Goal: Information Seeking & Learning: Understand process/instructions

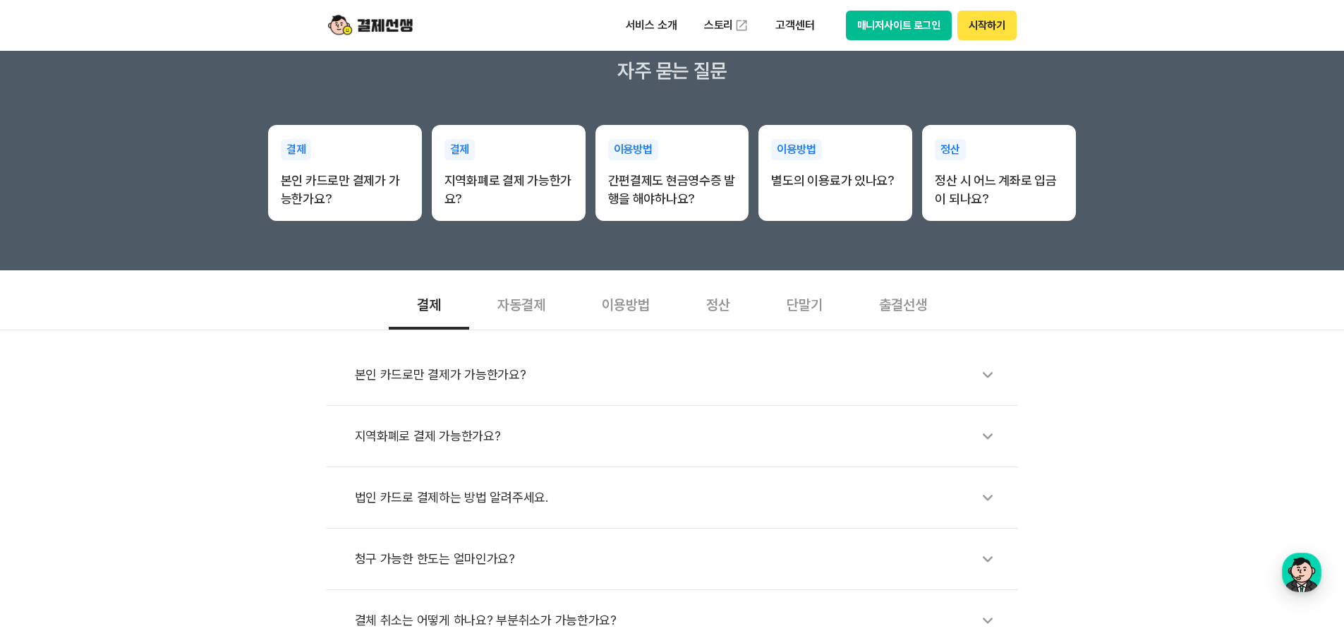
scroll to position [423, 0]
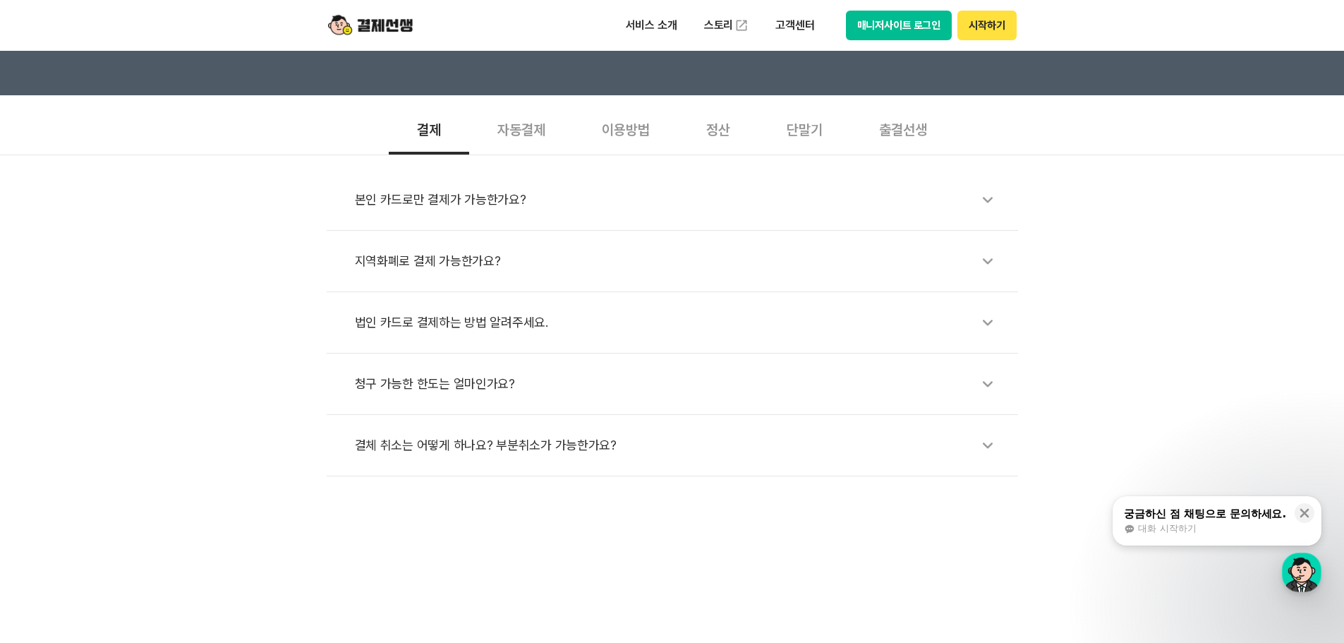
click at [965, 244] on li "지역화폐로 결제 가능한가요?" at bounding box center [672, 261] width 691 height 61
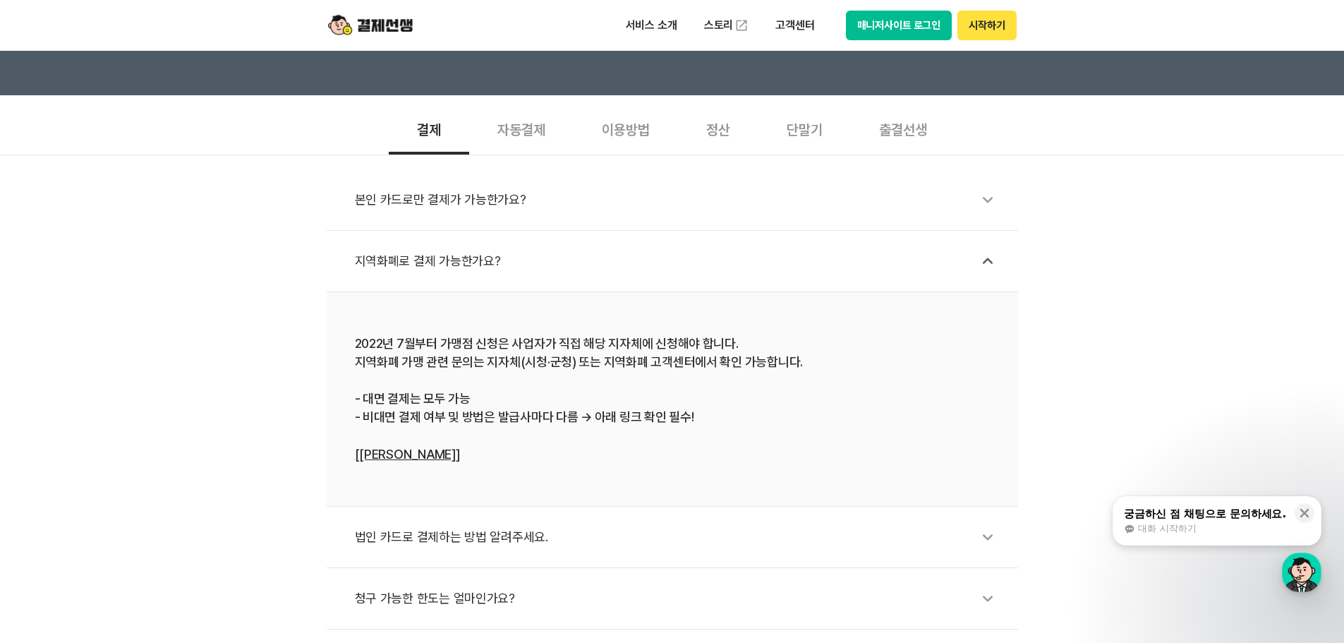
click at [948, 236] on li "지역화폐로 결제 가능한가요?" at bounding box center [672, 261] width 691 height 61
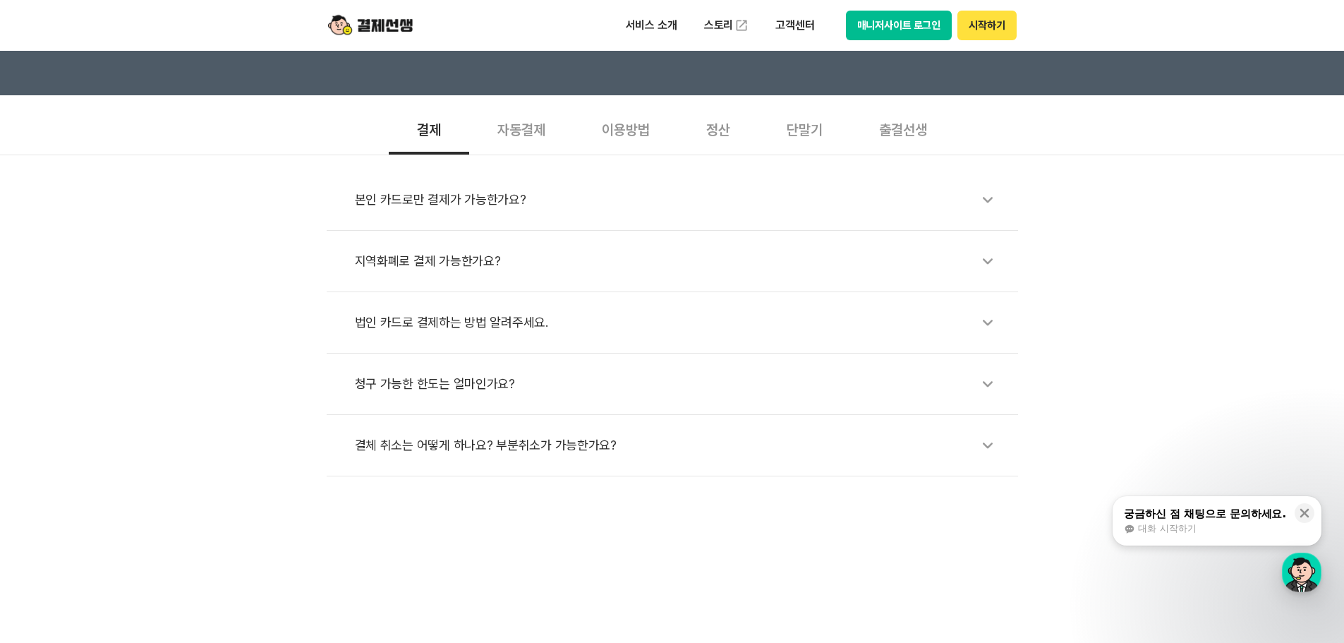
click at [945, 199] on div "본인 카드로만 결제가 가능한가요?" at bounding box center [679, 199] width 649 height 32
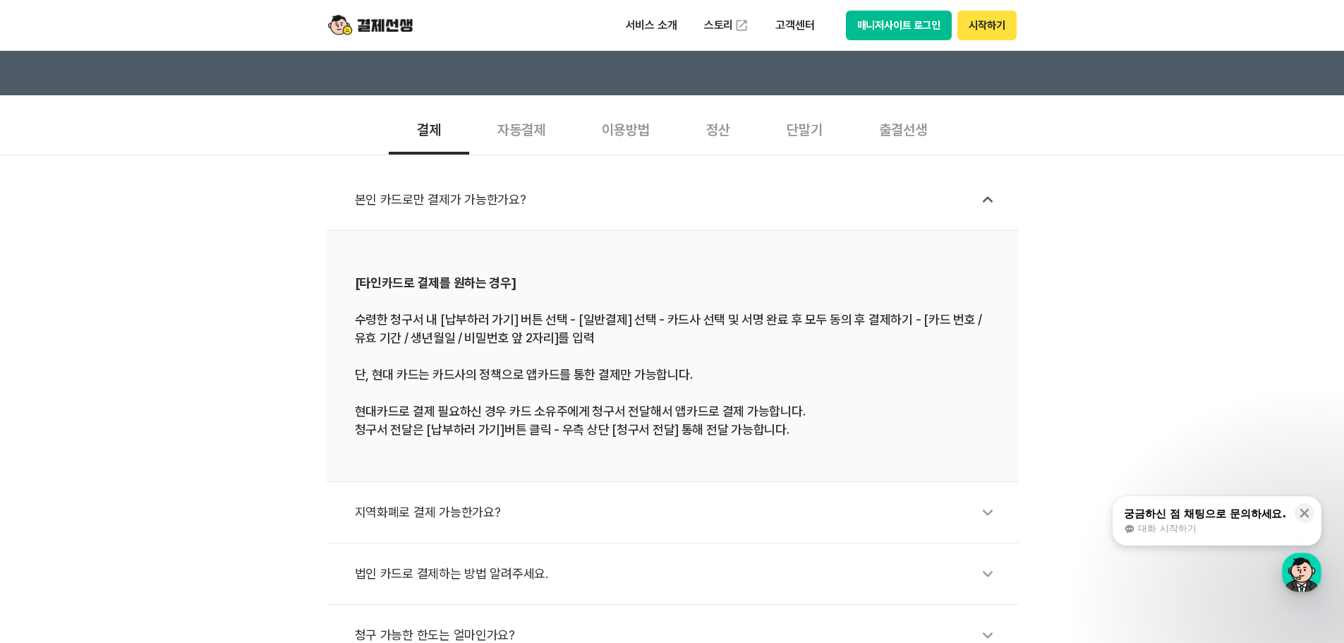
click at [945, 199] on div "본인 카드로만 결제가 가능한가요?" at bounding box center [679, 199] width 649 height 32
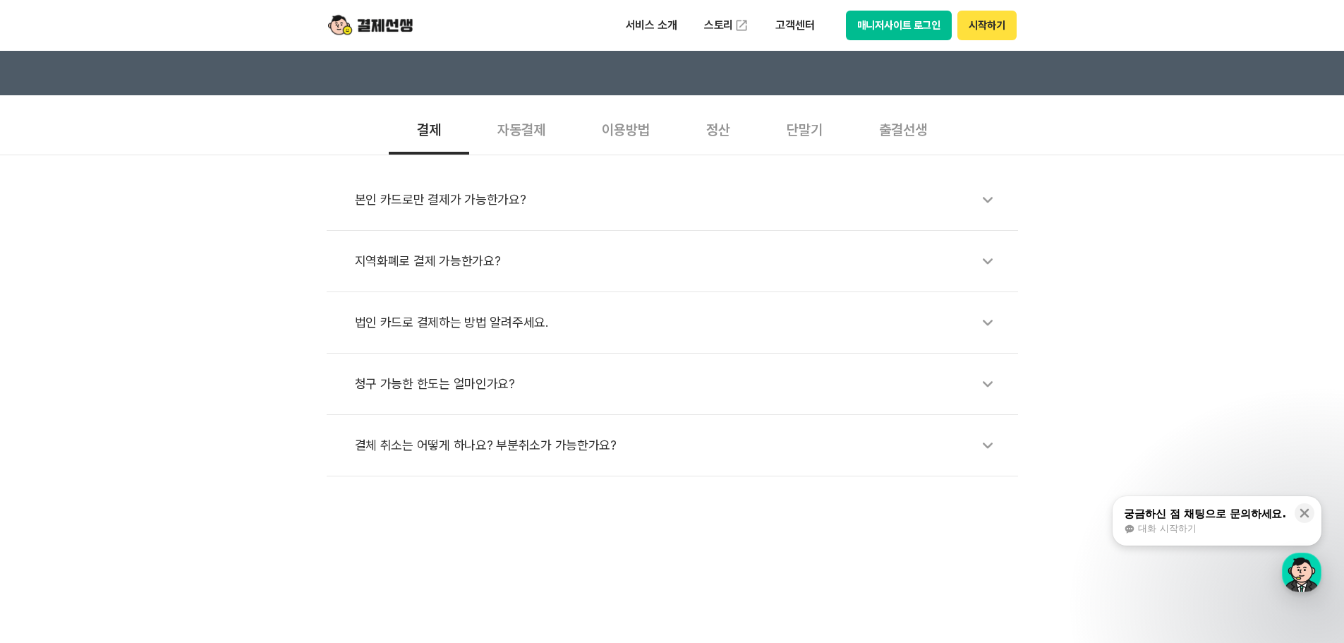
click at [526, 305] on li "법인 카드로 결제하는 방법 알려주세요." at bounding box center [672, 322] width 691 height 61
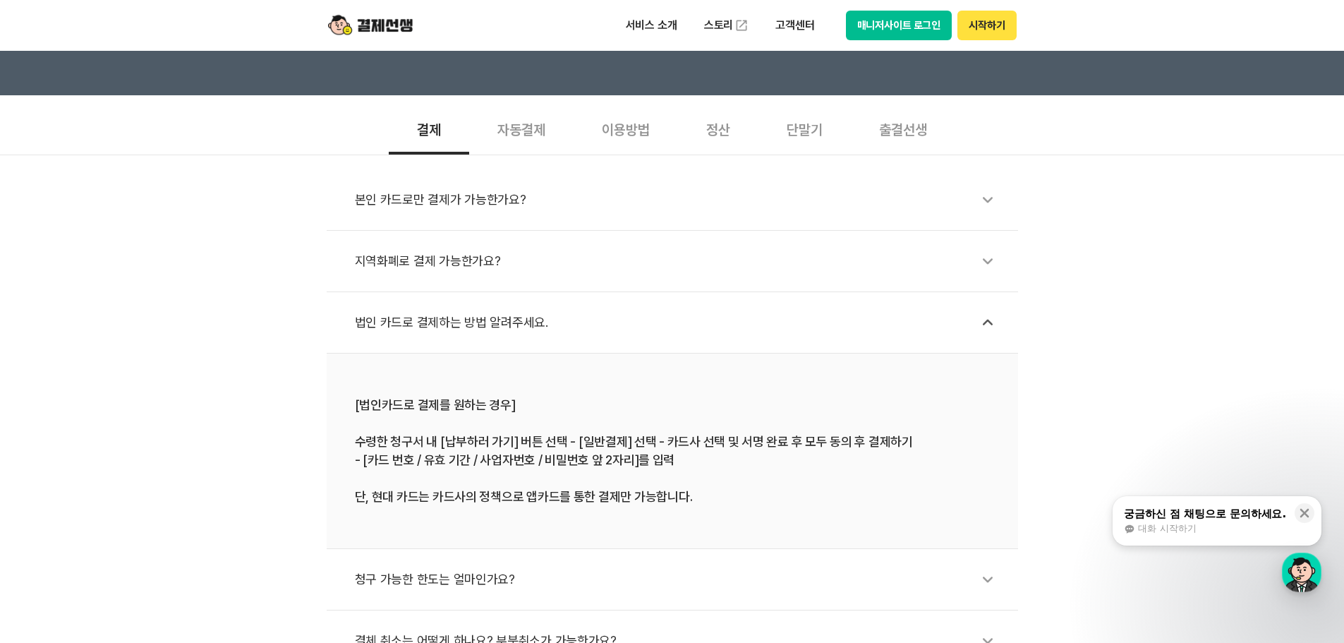
scroll to position [494, 0]
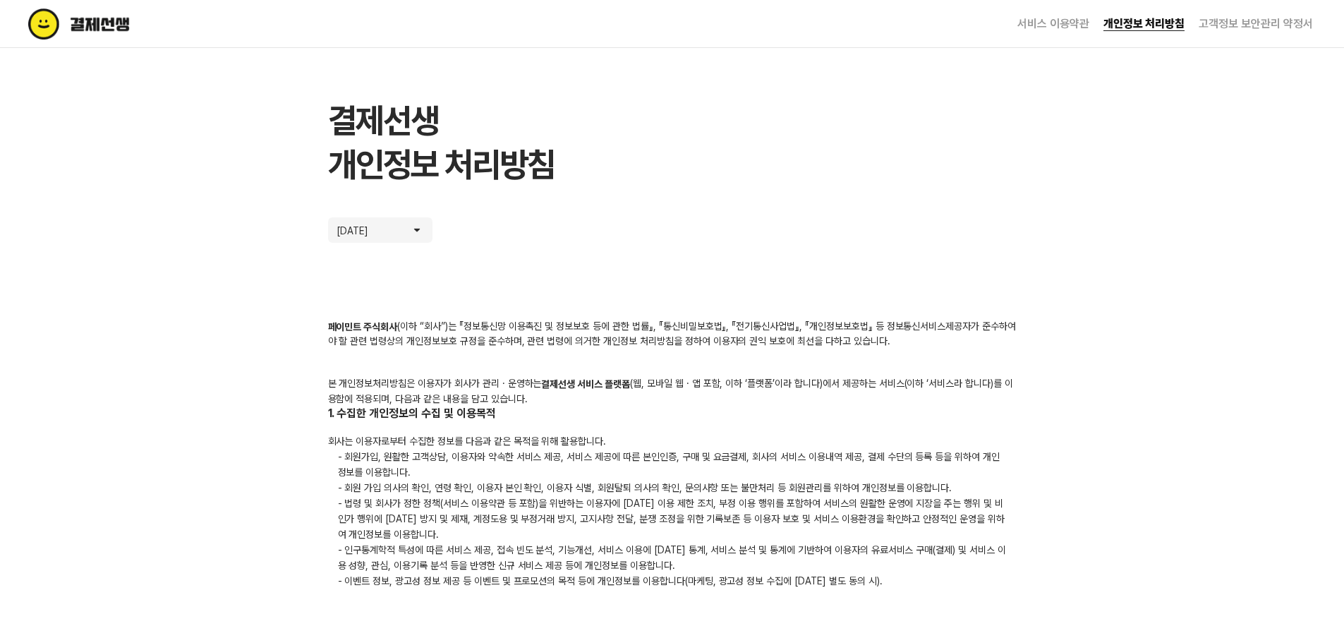
click at [1246, 30] on li "고객정보 보안관리 약정서" at bounding box center [1249, 24] width 128 height 48
click at [1247, 27] on link "고객정보 보안관리 약정서" at bounding box center [1256, 23] width 114 height 13
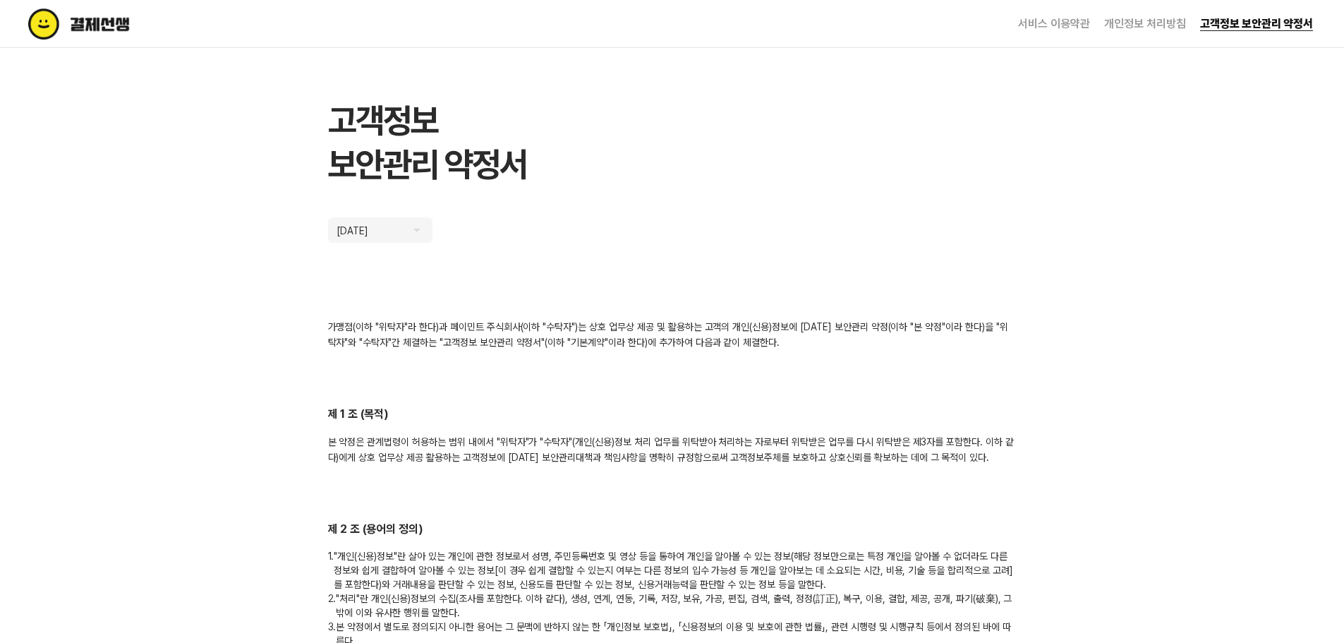
click at [1077, 25] on link "서비스 이용약관" at bounding box center [1054, 23] width 72 height 13
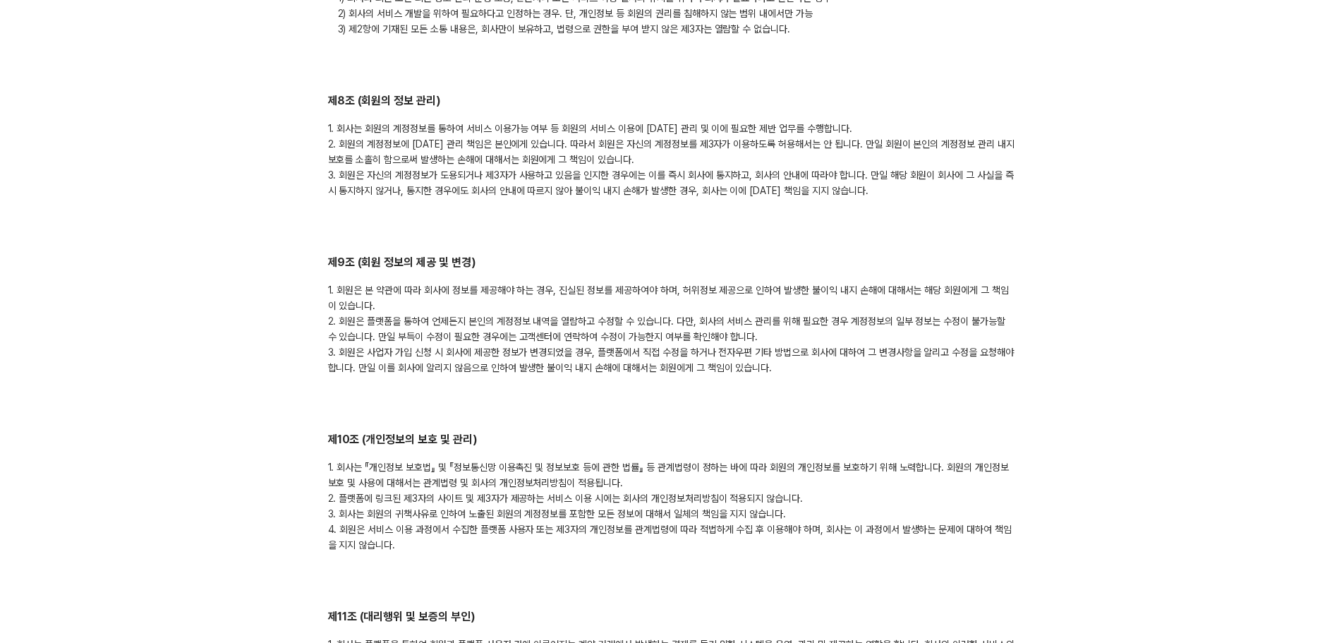
scroll to position [1905, 0]
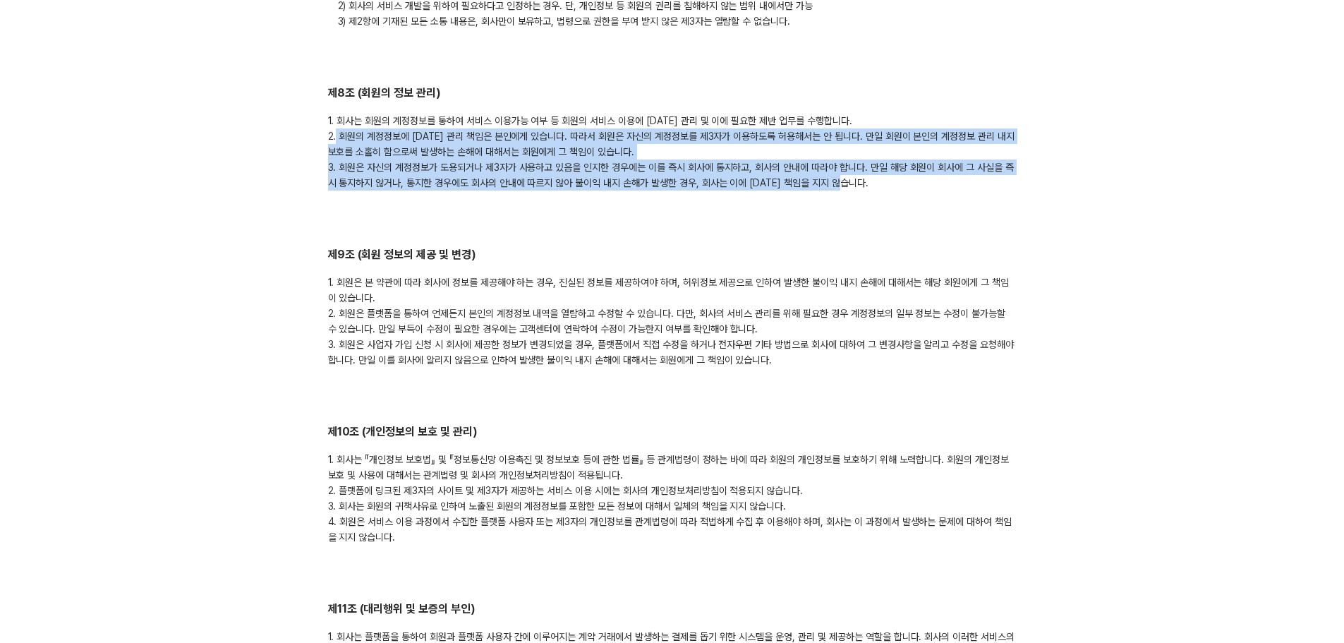
drag, startPoint x: 336, startPoint y: 126, endPoint x: 893, endPoint y: 169, distance: 559.1
click at [893, 169] on div "1. 회사는 회원의 계정정보를 통하여 서비스 이용가능 여부 등 회원의 서비스 이용에 [DATE] 관리 및 이에 필요한 제반 업무를 수행합니다.…" at bounding box center [672, 152] width 689 height 78
click at [891, 169] on div "1. 회사는 회원의 계정정보를 통하여 서비스 이용가능 여부 등 회원의 서비스 이용에 [DATE] 관리 및 이에 필요한 제반 업무를 수행합니다.…" at bounding box center [672, 152] width 689 height 78
click at [870, 171] on div "1. 회사는 회원의 계정정보를 통하여 서비스 이용가능 여부 등 회원의 서비스 이용에 [DATE] 관리 및 이에 필요한 제반 업무를 수행합니다.…" at bounding box center [672, 152] width 689 height 78
click at [826, 170] on div "1. 회사는 회원의 계정정보를 통하여 서비스 이용가능 여부 등 회원의 서비스 이용에 [DATE] 관리 및 이에 필요한 제반 업무를 수행합니다.…" at bounding box center [672, 152] width 689 height 78
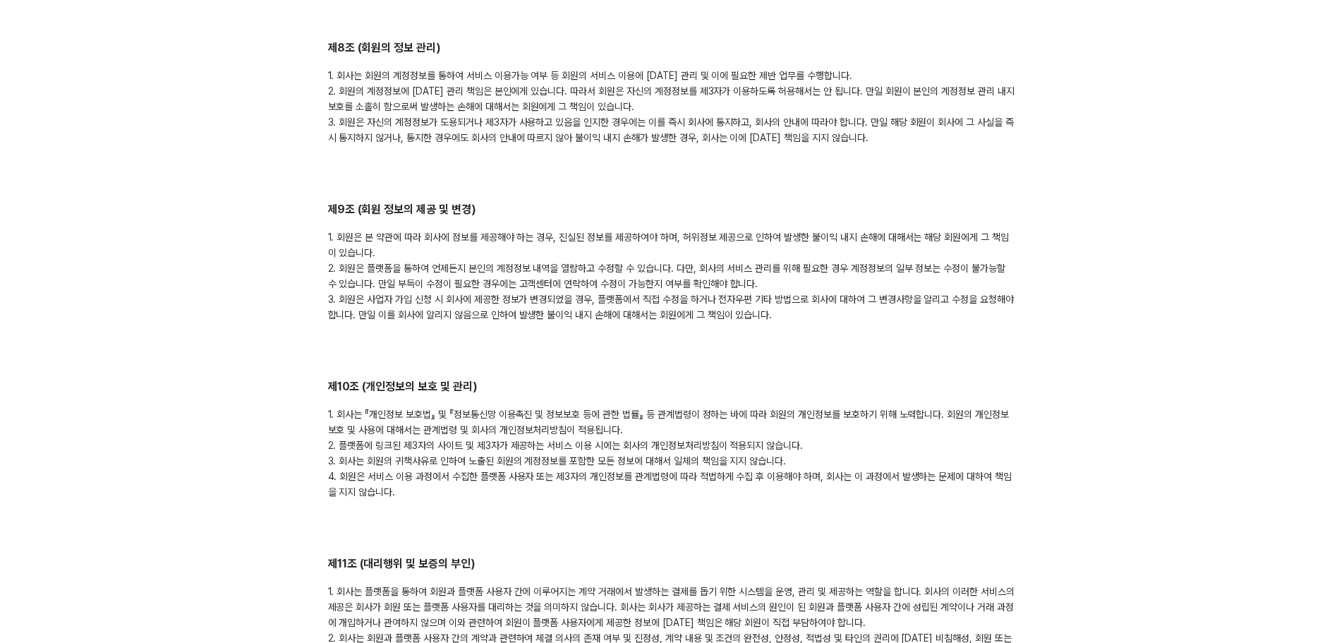
scroll to position [2046, 0]
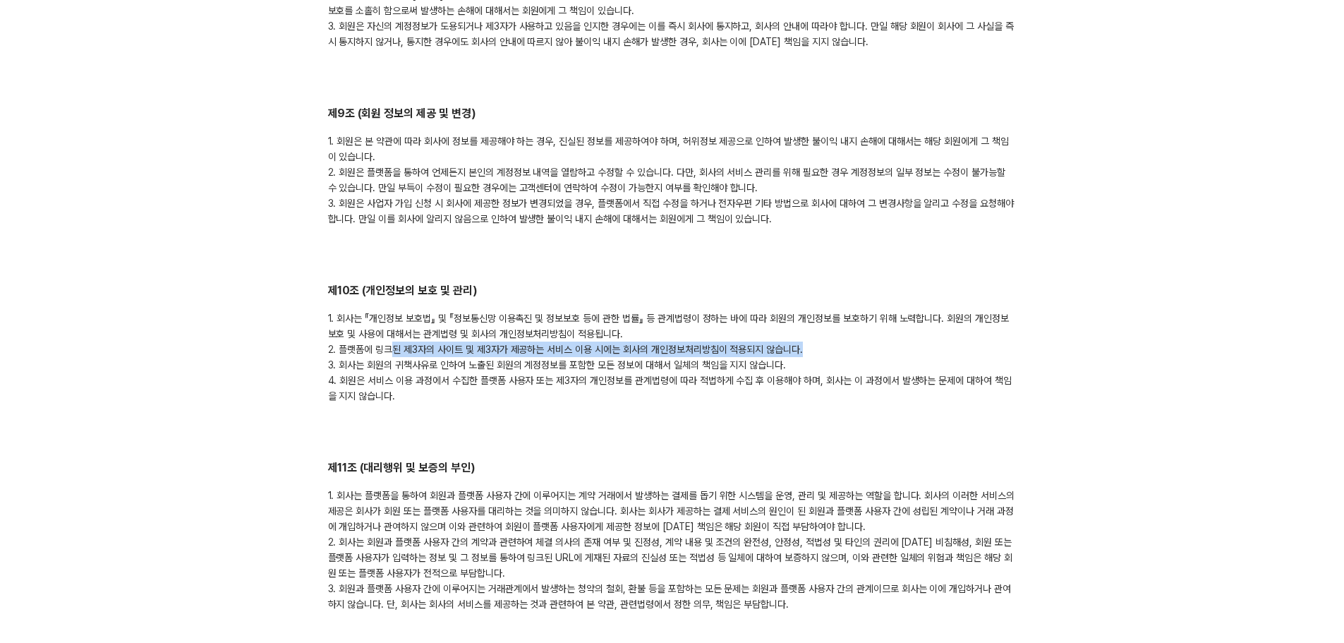
drag, startPoint x: 394, startPoint y: 334, endPoint x: 804, endPoint y: 336, distance: 410.0
click at [804, 336] on div "1. 회사는 『개인정보 보호법』 및 『정보통신망 이용촉진 및 정보보호 등에 관한 법률』 등 관계법령이 정하는 바에 따라 회원의 개인정보를 보호…" at bounding box center [672, 356] width 689 height 93
drag, startPoint x: 336, startPoint y: 332, endPoint x: 809, endPoint y: 340, distance: 472.8
click at [809, 340] on div "1. 회사는 『개인정보 보호법』 및 『정보통신망 이용촉진 및 정보보호 등에 관한 법률』 등 관계법령이 정하는 바에 따라 회원의 개인정보를 보호…" at bounding box center [672, 356] width 689 height 93
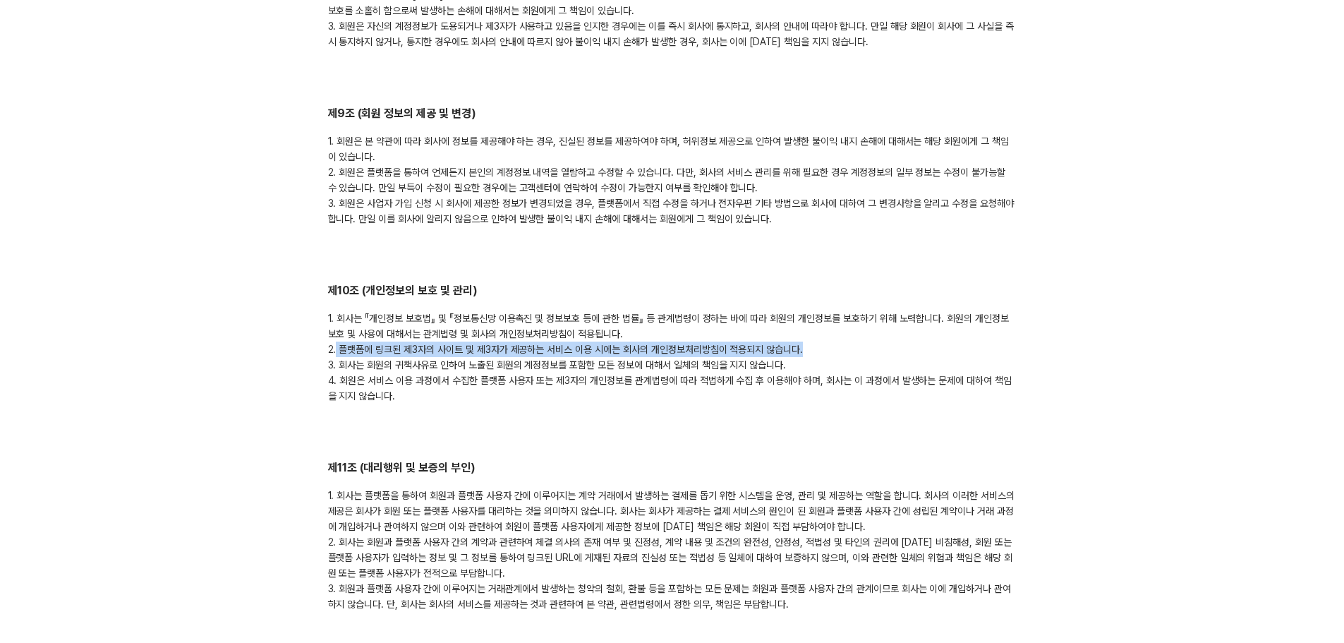
click at [809, 340] on div "1. 회사는 『개인정보 보호법』 및 『정보통신망 이용촉진 및 정보보호 등에 관한 법률』 등 관계법령이 정하는 바에 따라 회원의 개인정보를 보호…" at bounding box center [672, 356] width 689 height 93
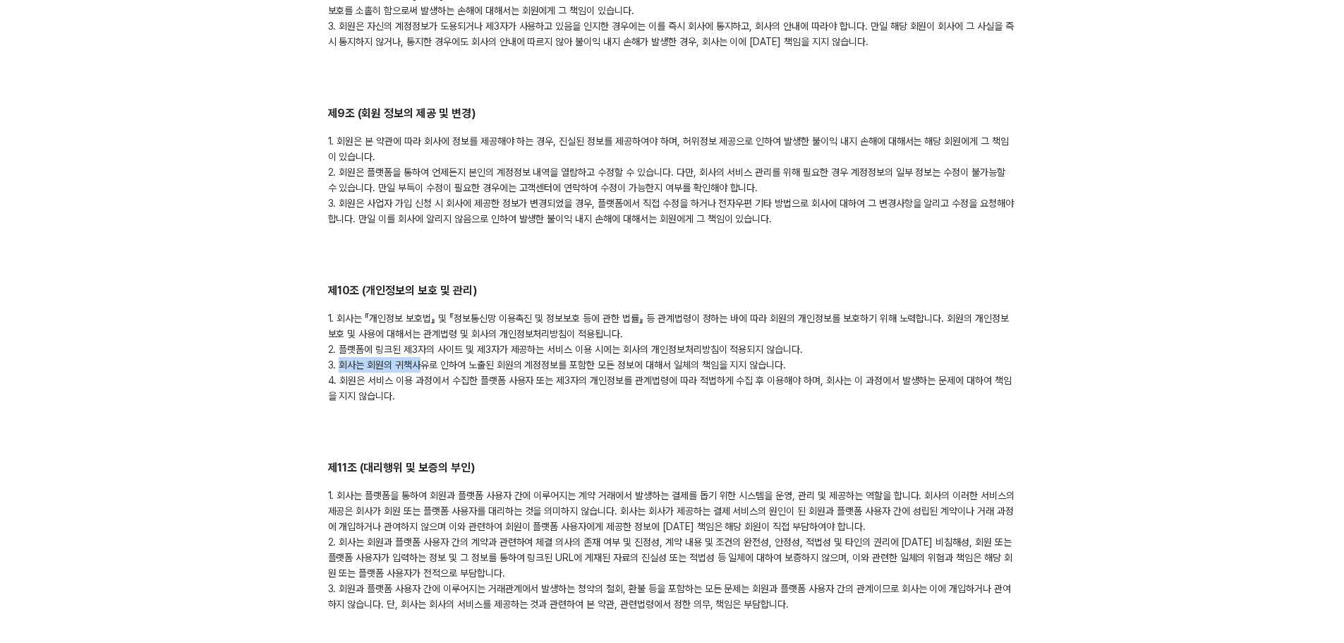
drag, startPoint x: 352, startPoint y: 351, endPoint x: 417, endPoint y: 352, distance: 64.9
click at [417, 352] on div "1. 회사는 『개인정보 보호법』 및 『정보통신망 이용촉진 및 정보보호 등에 관한 법률』 등 관계법령이 정하는 바에 따라 회원의 개인정보를 보호…" at bounding box center [672, 356] width 689 height 93
click at [422, 378] on div "1. 회사는 『개인정보 보호법』 및 『정보통신망 이용촉진 및 정보보호 등에 관한 법률』 등 관계법령이 정하는 바에 따라 회원의 개인정보를 보호…" at bounding box center [672, 356] width 689 height 93
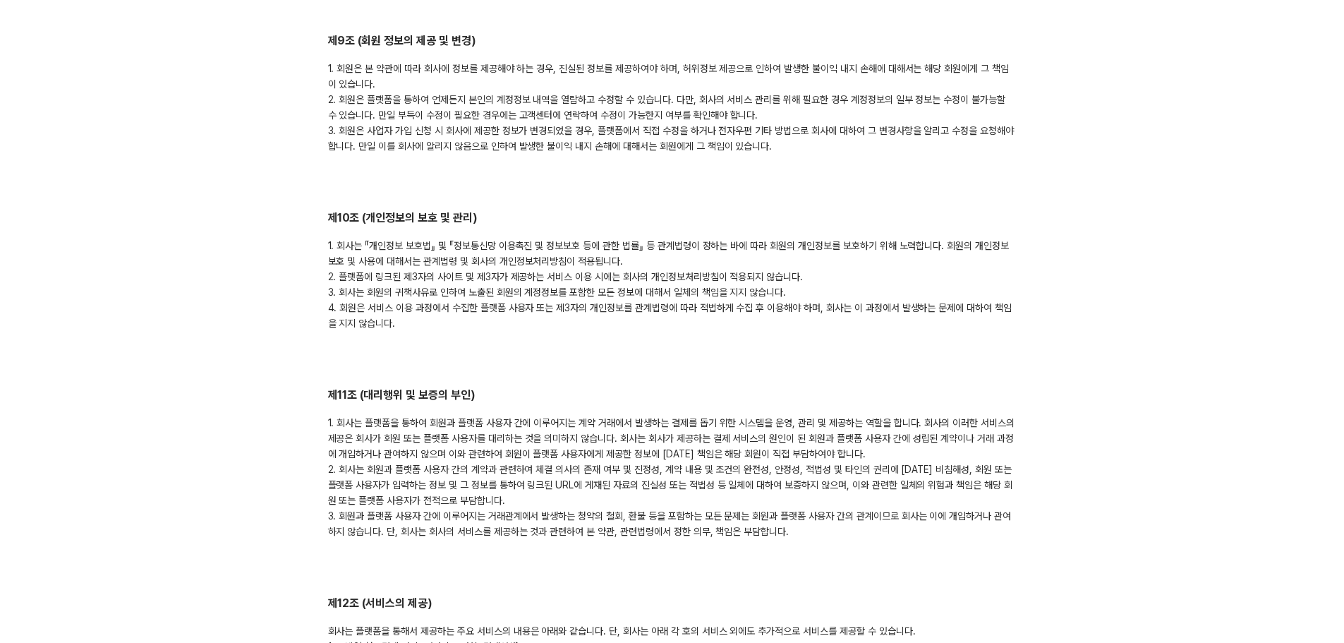
scroll to position [2187, 0]
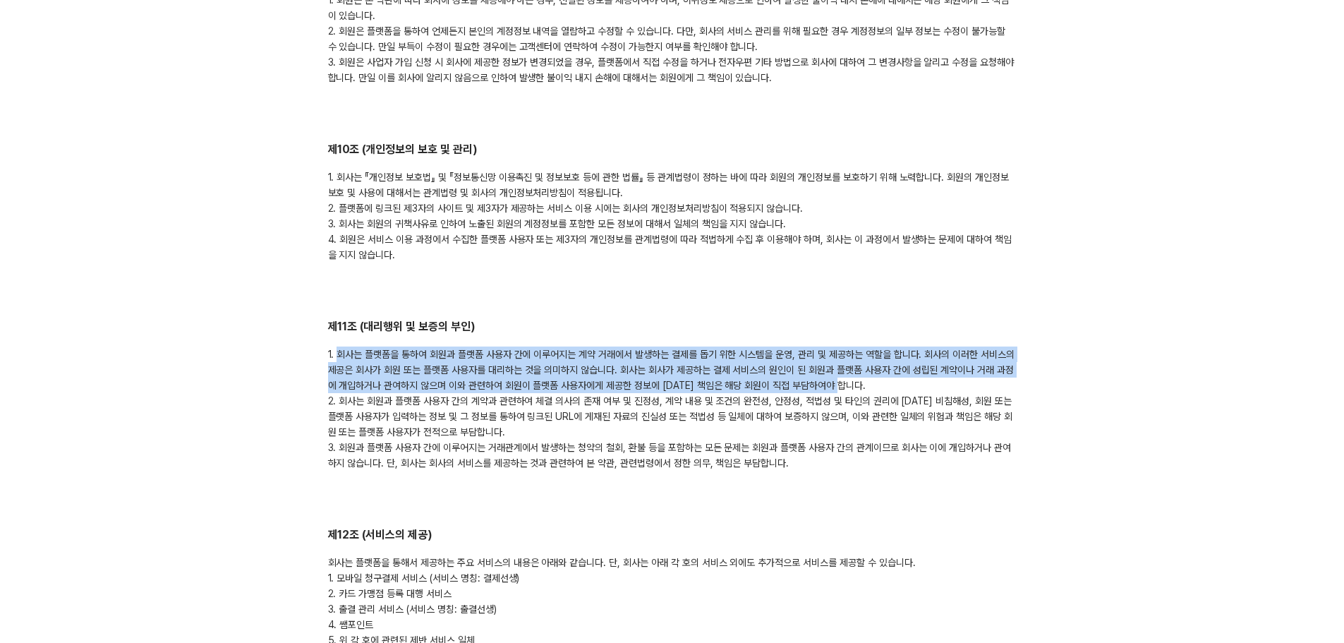
drag, startPoint x: 337, startPoint y: 340, endPoint x: 874, endPoint y: 368, distance: 537.7
click at [874, 368] on div "1. 회사는 플랫폼을 통하여 회원과 플랫폼 사용자 간에 이루어지는 계약 거래에서 발생하는 결제를 돕기 위한 시스템을 운영, 관리 및 제공하는 …" at bounding box center [672, 408] width 689 height 124
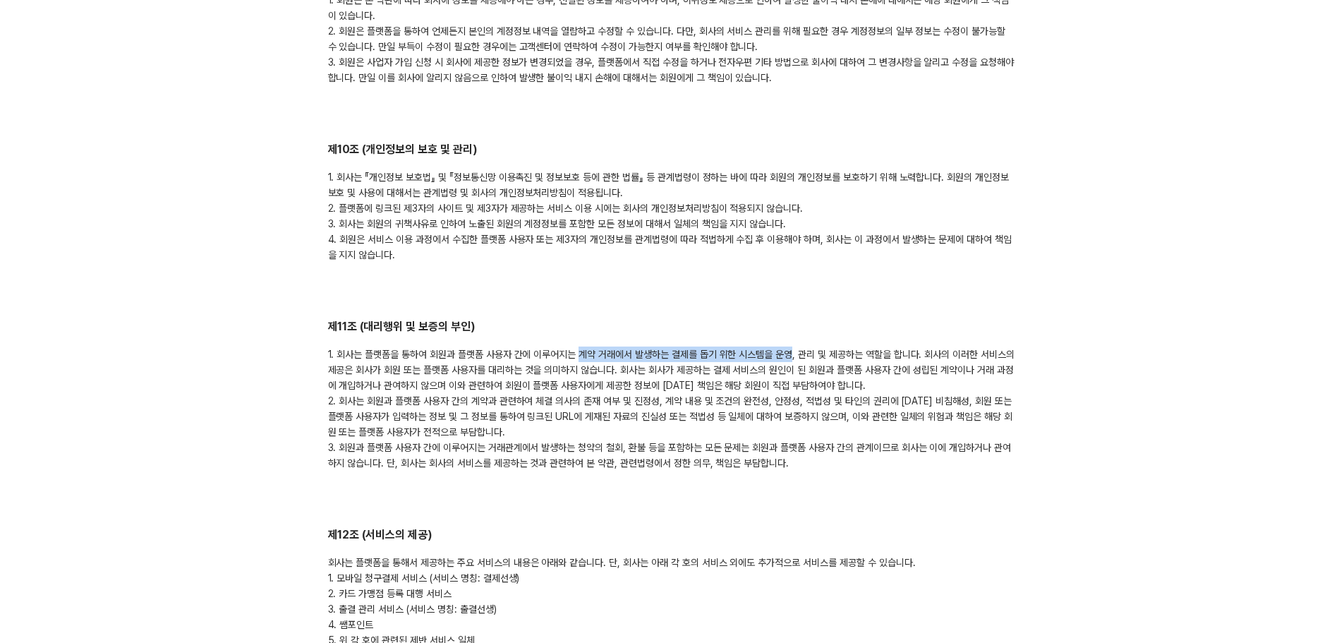
drag, startPoint x: 583, startPoint y: 340, endPoint x: 789, endPoint y: 339, distance: 206.0
click at [789, 346] on div "1. 회사는 플랫폼을 통하여 회원과 플랫폼 사용자 간에 이루어지는 계약 거래에서 발생하는 결제를 돕기 위한 시스템을 운영, 관리 및 제공하는 …" at bounding box center [672, 408] width 689 height 124
click at [607, 423] on div "1. 회사는 플랫폼을 통하여 회원과 플랫폼 사용자 간에 이루어지는 계약 거래에서 발생하는 결제를 돕기 위한 시스템을 운영, 관리 및 제공하는 …" at bounding box center [672, 408] width 689 height 124
drag, startPoint x: 433, startPoint y: 339, endPoint x: 876, endPoint y: 341, distance: 442.4
click at [876, 346] on div "1. 회사는 플랫폼을 통하여 회원과 플랫폼 사용자 간에 이루어지는 계약 거래에서 발생하는 결제를 돕기 위한 시스템을 운영, 관리 및 제공하는 …" at bounding box center [672, 408] width 689 height 124
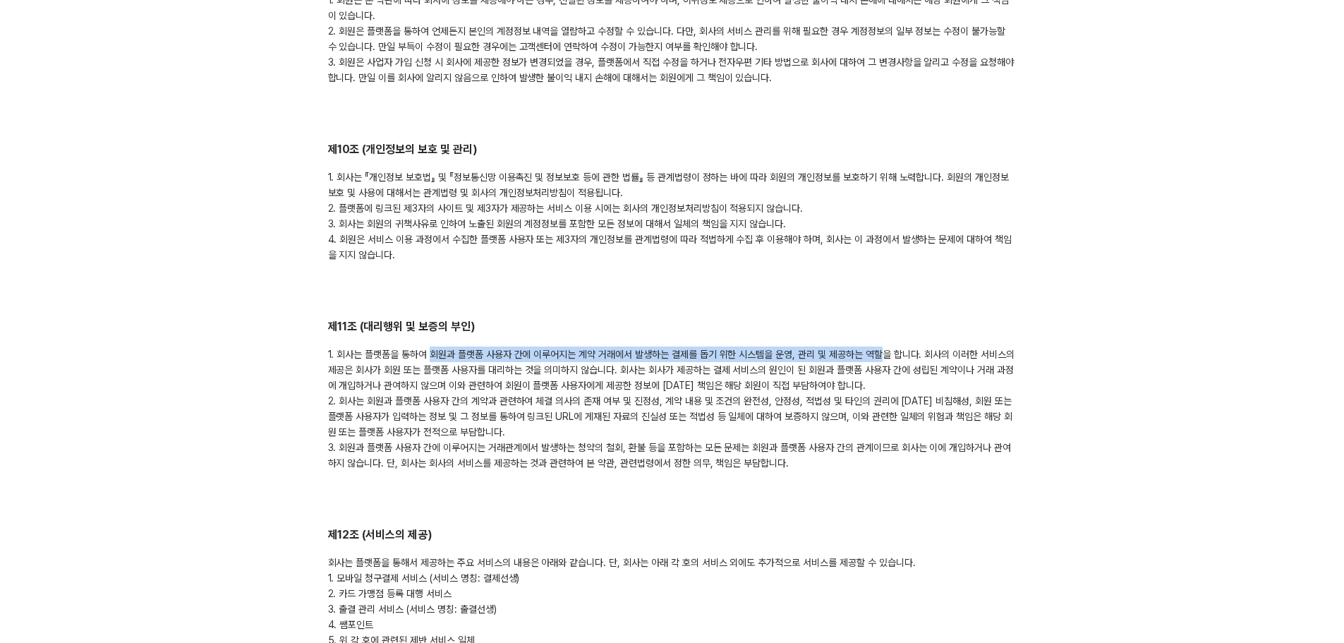
copy div "회원과 플랫폼 사용자 간에 이루어지는 계약 거래에서 발생하는 결제를 돕기 위한 시스템을 운영, 관리 및 제공하는 역할"
click at [630, 410] on div "1. 회사는 플랫폼을 통하여 회원과 플랫폼 사용자 간에 이루어지는 계약 거래에서 발생하는 결제를 돕기 위한 시스템을 운영, 관리 및 제공하는 …" at bounding box center [672, 408] width 689 height 124
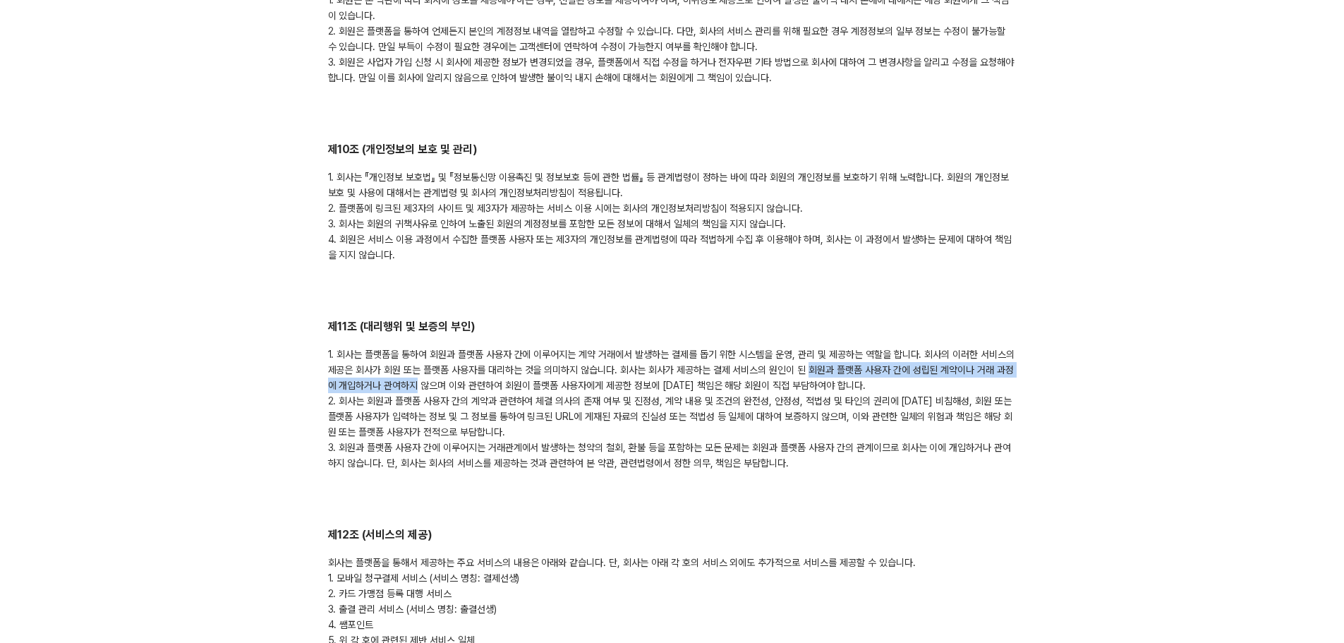
drag, startPoint x: 809, startPoint y: 353, endPoint x: 415, endPoint y: 372, distance: 394.2
click at [415, 372] on div "1. 회사는 플랫폼을 통하여 회원과 플랫폼 사용자 간에 이루어지는 계약 거래에서 발생하는 결제를 돕기 위한 시스템을 운영, 관리 및 제공하는 …" at bounding box center [672, 408] width 689 height 124
copy div "회원과 플랫폼 사용자 간에 성립된 계약이나 거래 과정에 개입하거나 관여하지"
